Goal: Task Accomplishment & Management: Use online tool/utility

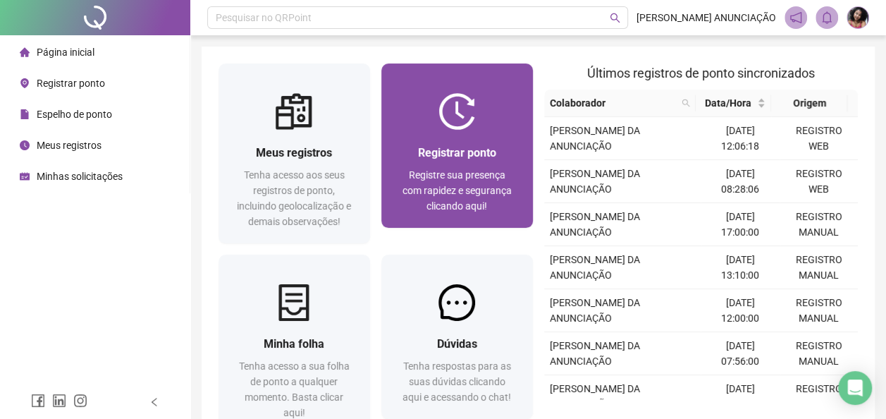
click at [510, 158] on div "Registrar ponto" at bounding box center [457, 153] width 118 height 18
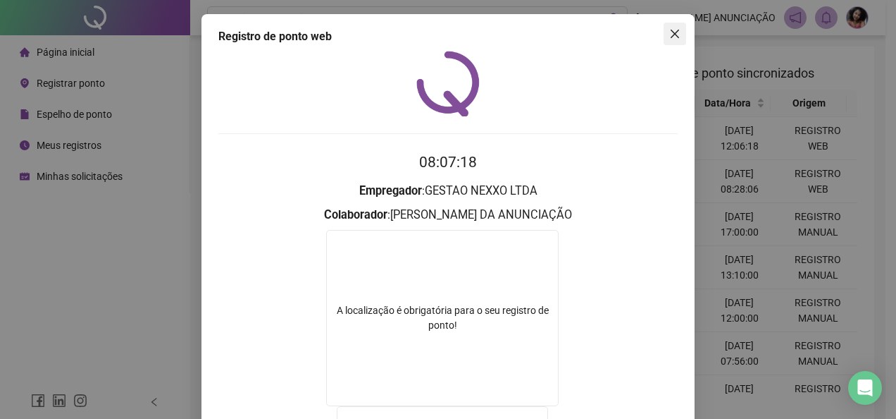
click at [671, 31] on icon "close" at bounding box center [675, 33] width 11 height 11
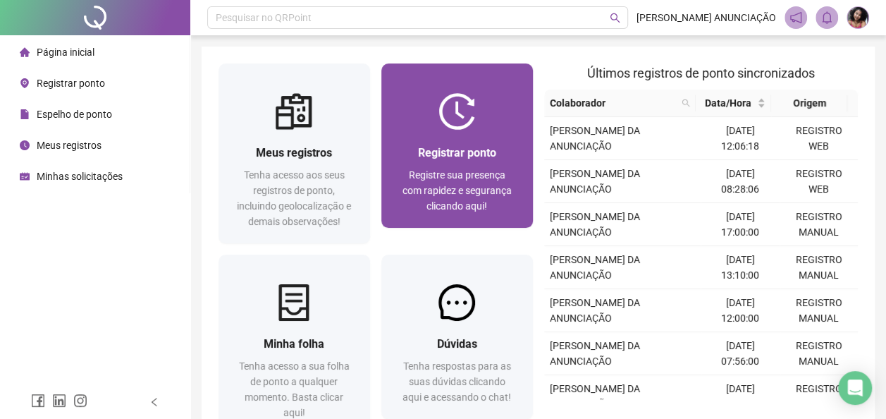
click at [503, 164] on div "Registrar ponto Registre sua presença com rapidez e segurança clicando aqui!" at bounding box center [457, 179] width 118 height 70
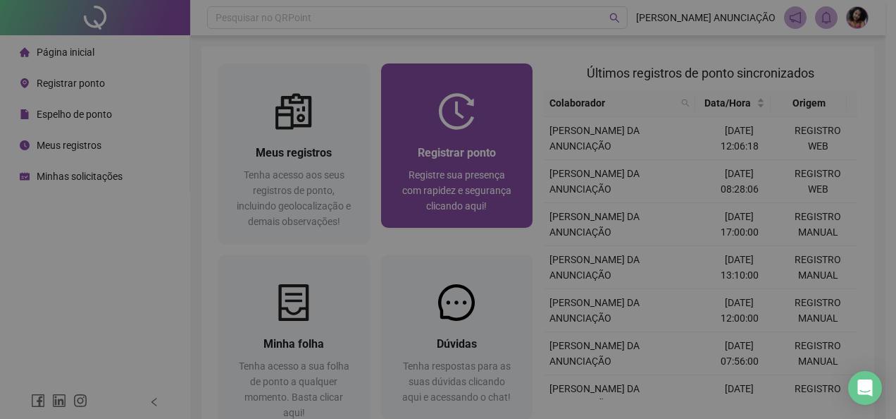
click at [503, 164] on h2 "08:07:20" at bounding box center [448, 162] width 460 height 23
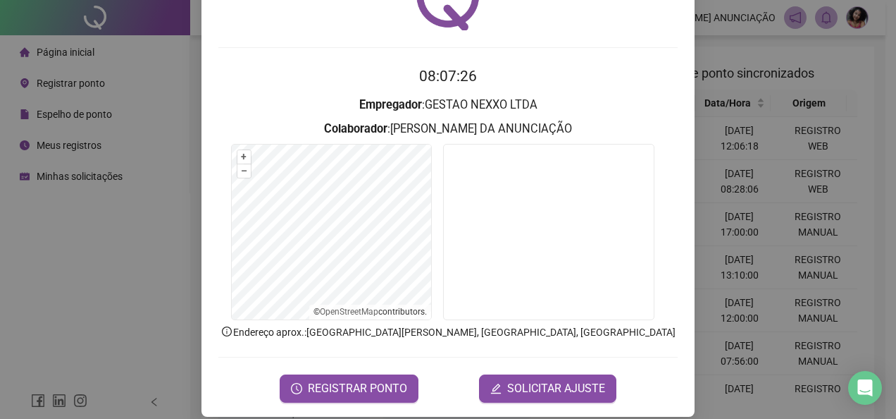
scroll to position [99, 0]
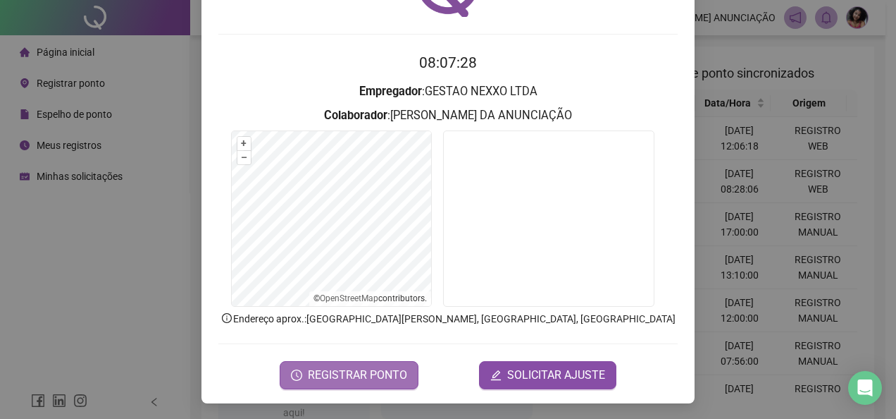
click at [384, 366] on span "REGISTRAR PONTO" at bounding box center [357, 374] width 99 height 17
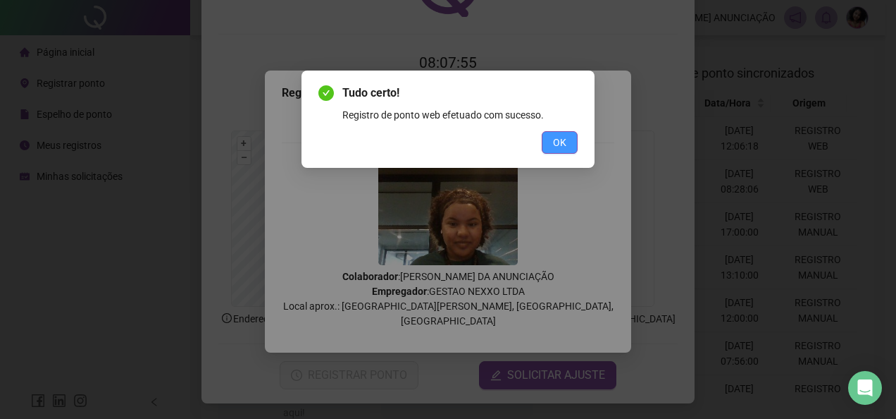
click at [557, 140] on span "OK" at bounding box center [559, 143] width 13 height 16
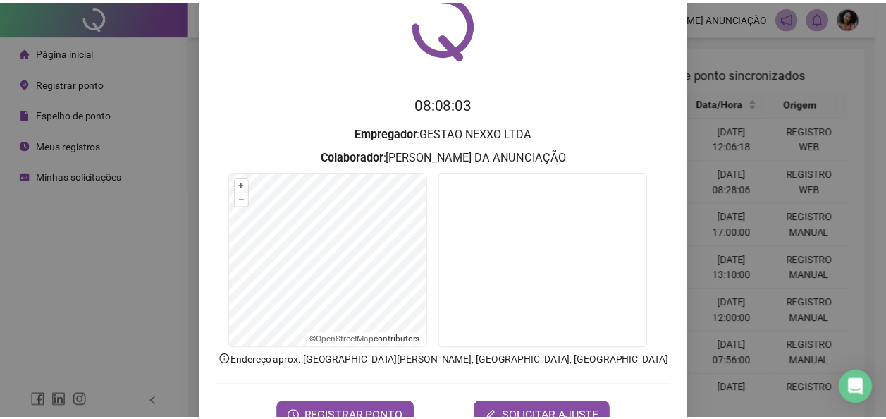
scroll to position [0, 0]
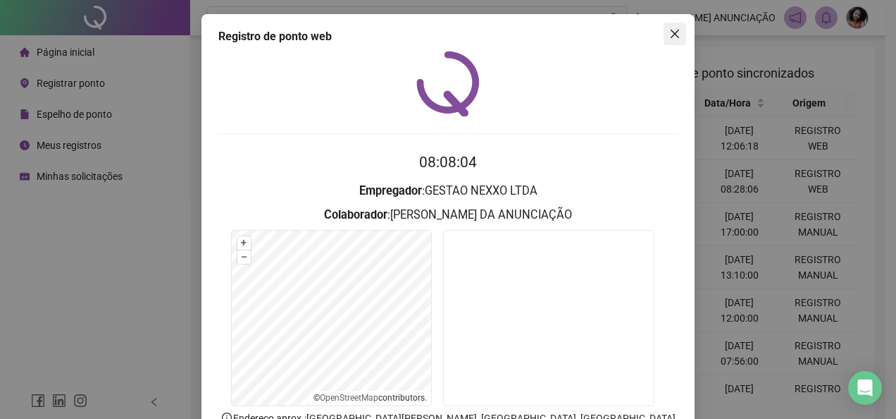
click at [672, 25] on button "Close" at bounding box center [675, 34] width 23 height 23
